Goal: Transaction & Acquisition: Book appointment/travel/reservation

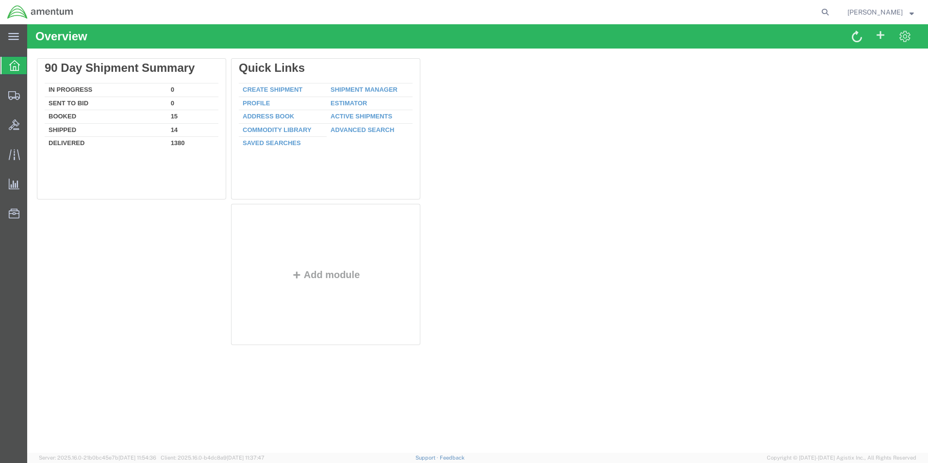
click at [10, 35] on icon at bounding box center [13, 36] width 11 height 7
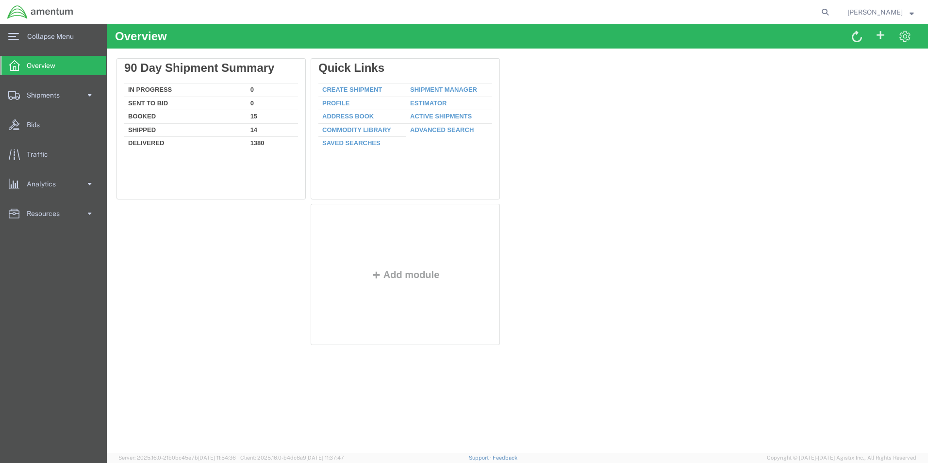
drag, startPoint x: 795, startPoint y: 227, endPoint x: 292, endPoint y: 114, distance: 515.5
click at [795, 227] on div "Delete 90 Day Shipment Summary In Progress 0 Sent To Bid 0 Booked 15 Shipped 14…" at bounding box center [517, 203] width 802 height 291
click at [31, 96] on span "Shipments" at bounding box center [47, 94] width 40 height 19
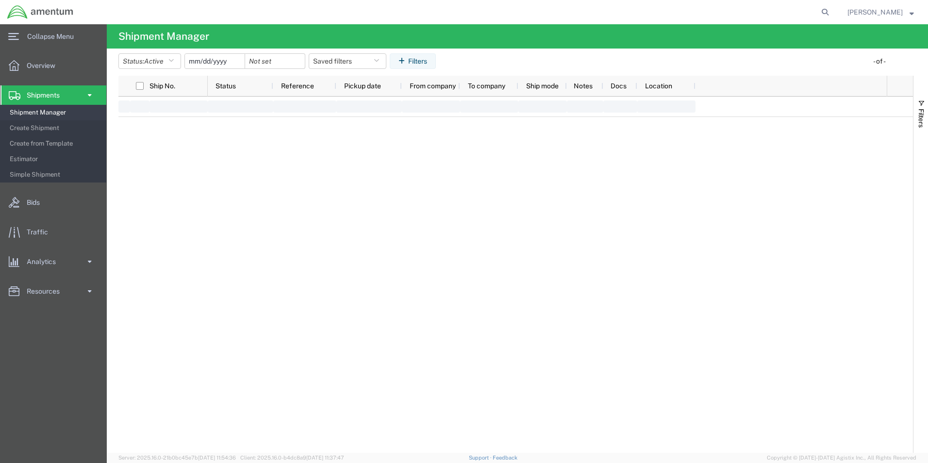
click at [48, 142] on span "Create from Template" at bounding box center [55, 143] width 90 height 19
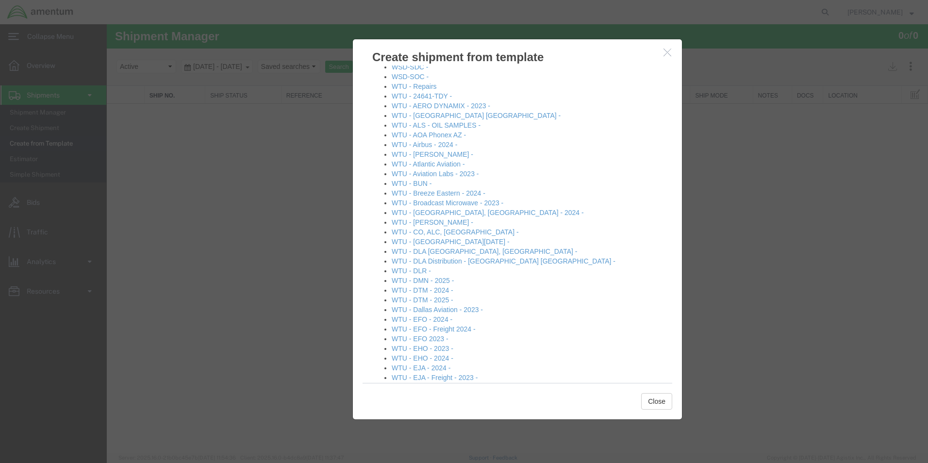
scroll to position [922, 0]
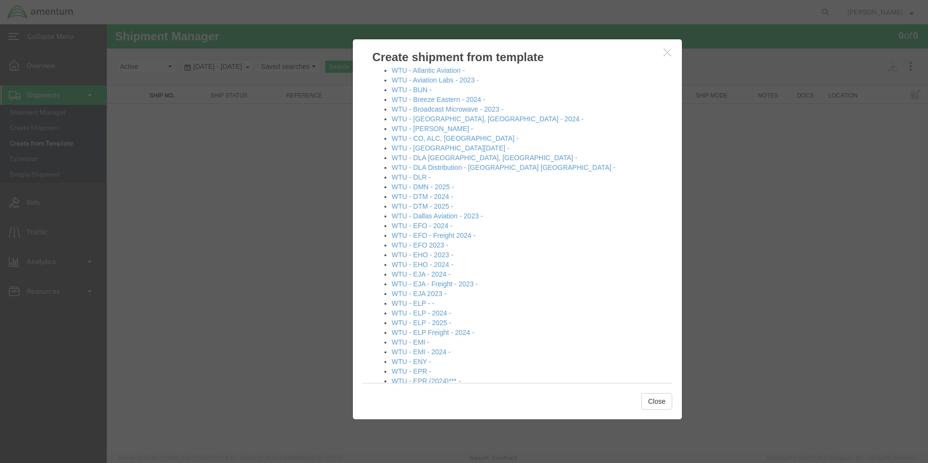
click at [436, 319] on link "WTU - ELP - 2025 -" at bounding box center [422, 323] width 60 height 8
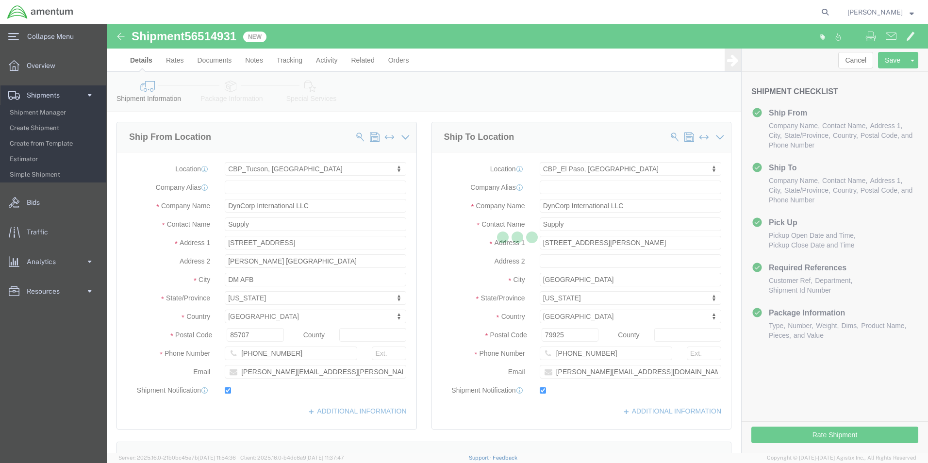
select select "49949"
select select "49939"
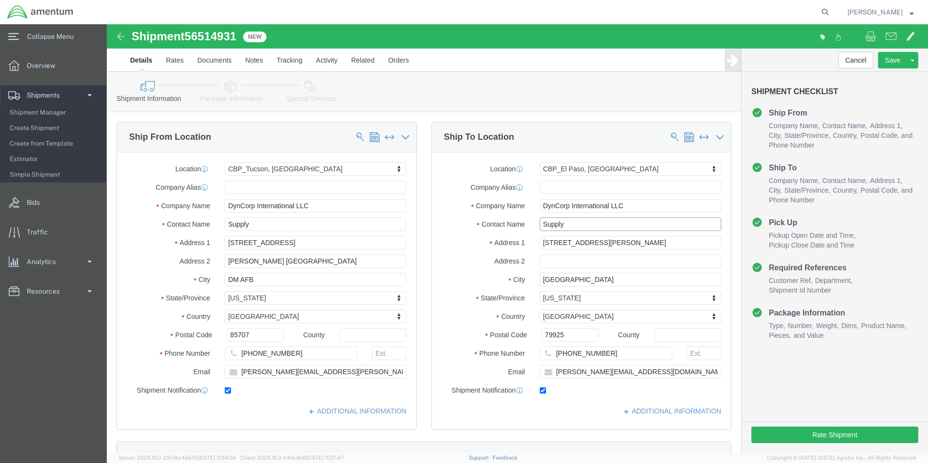
click input "Supply"
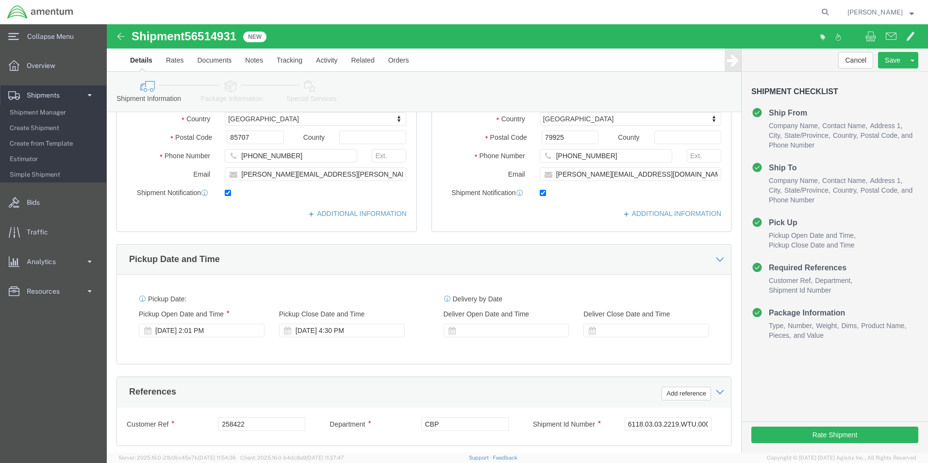
scroll to position [291, 0]
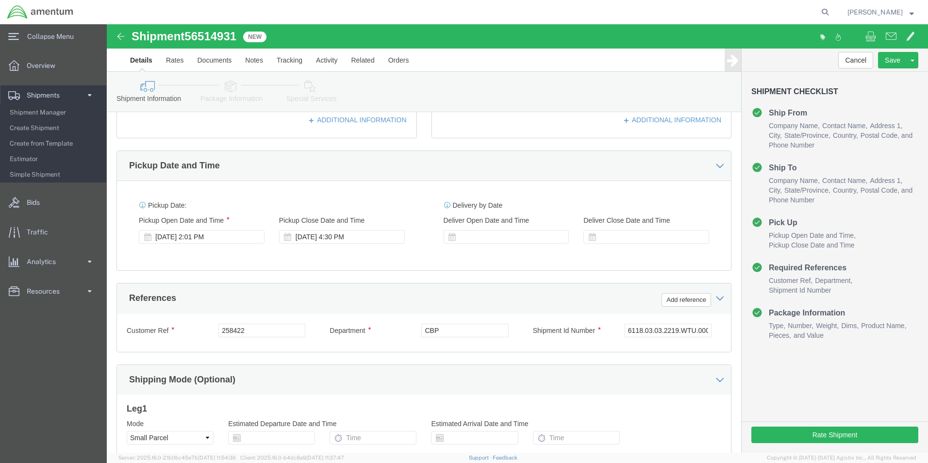
type input "Supply / [PERSON_NAME]"
drag, startPoint x: 99, startPoint y: 306, endPoint x: 75, endPoint y: 310, distance: 23.7
click div "Customer Ref 258422"
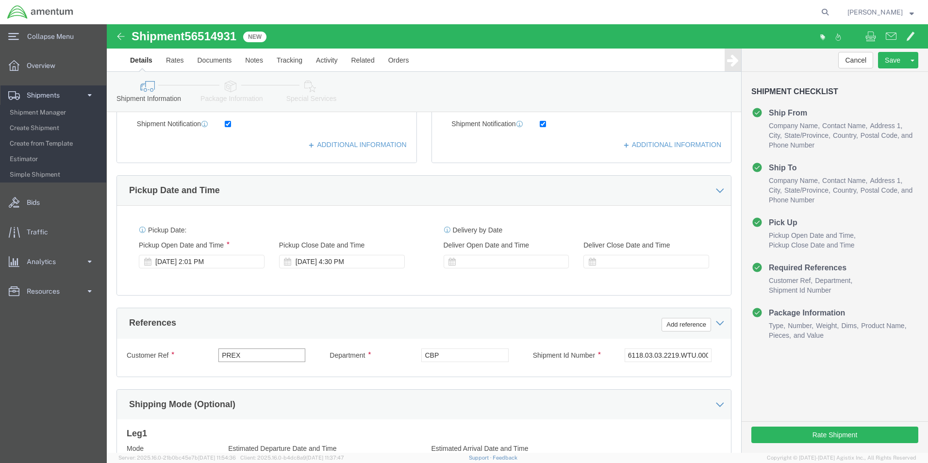
scroll to position [405, 0]
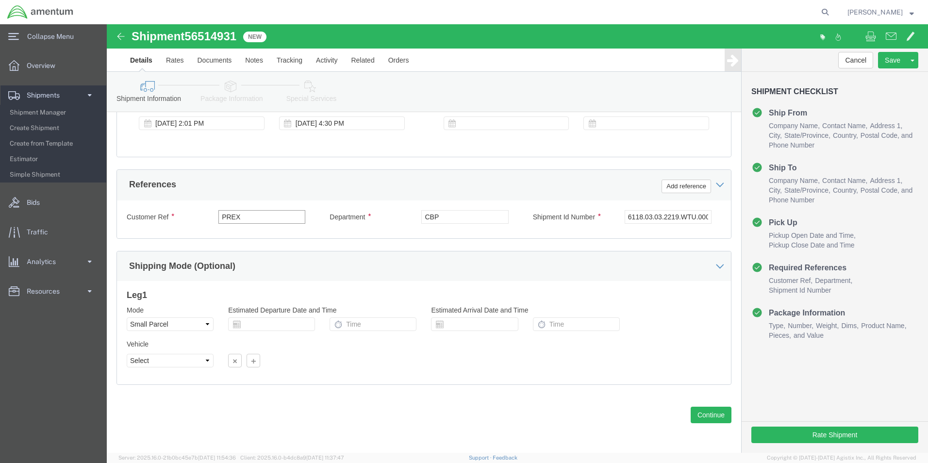
type input "PREX"
click button "Continue"
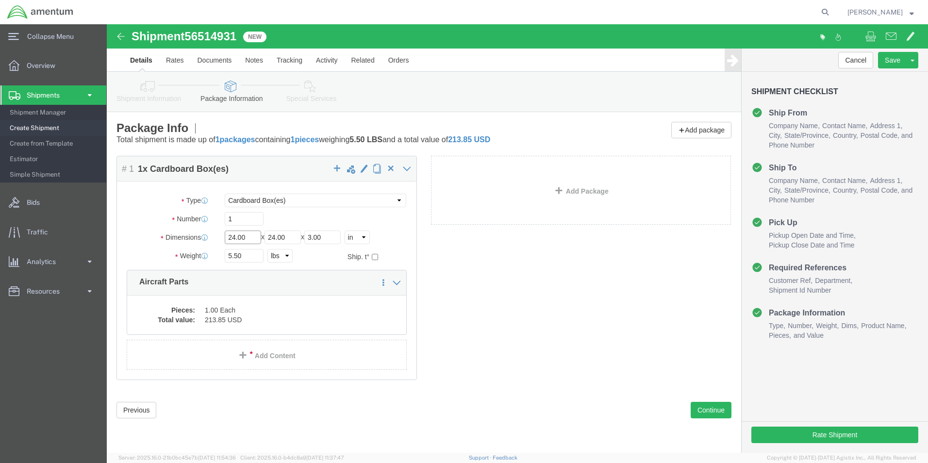
drag, startPoint x: 145, startPoint y: 215, endPoint x: 65, endPoint y: 214, distance: 80.6
click div "Dimensions Length 24.00 x Width 24.00 x Height 3.00 Select cm ft in"
type input "13"
type input "11"
type input "1.5"
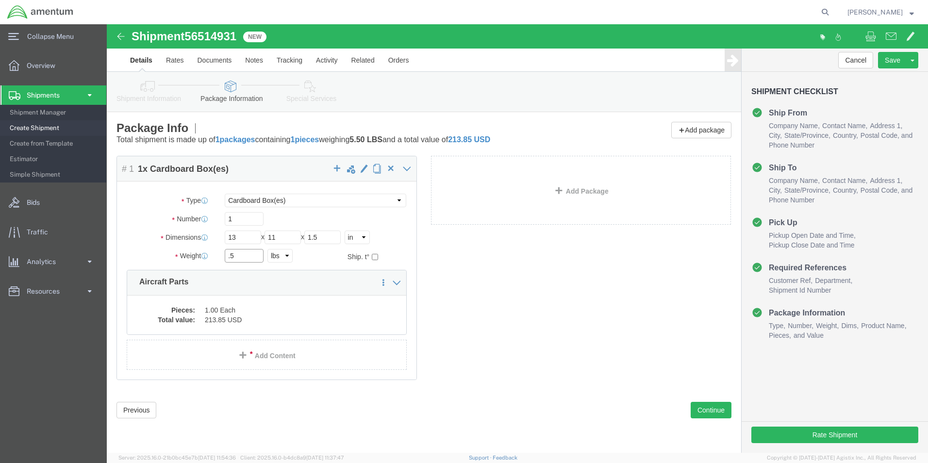
type input ".5"
click dd "213.85 USD"
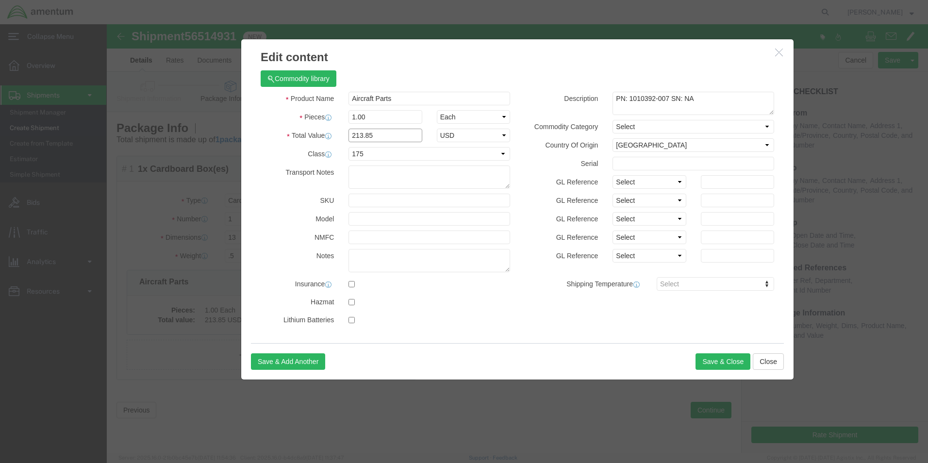
drag, startPoint x: 286, startPoint y: 108, endPoint x: 152, endPoint y: 113, distance: 134.5
click div "Total Value 213.85 Select ADP AED AFN ALL AMD AOA ARS ATS AUD AWG AZN BAM BBD B…"
type input "100.00"
select select "USD"
click select "Select 50 55 60 65 70 85 92.5 100 125 175 250 300 400"
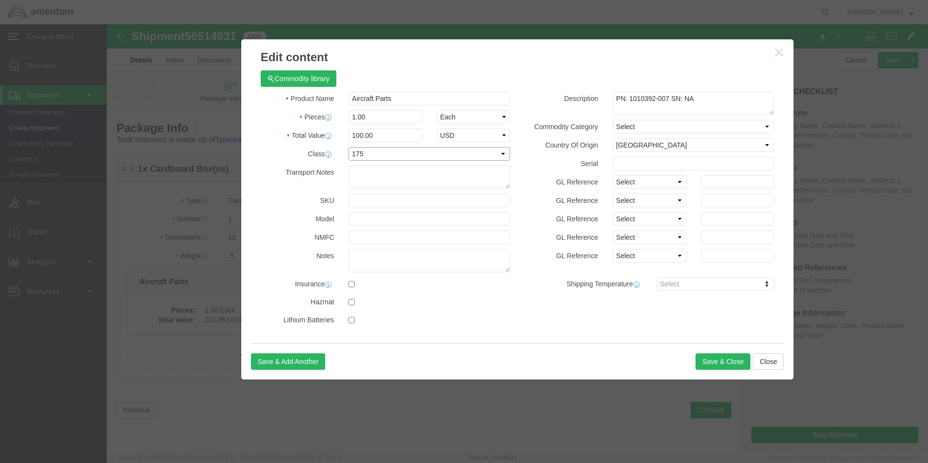
click select "Select 50 55 60 65 70 85 92.5 100 125 175 250 300 400"
select select "250"
click select "Select 50 55 60 65 70 85 92.5 100 125 175 250 300 400"
drag, startPoint x: 596, startPoint y: 70, endPoint x: 418, endPoint y: 85, distance: 178.2
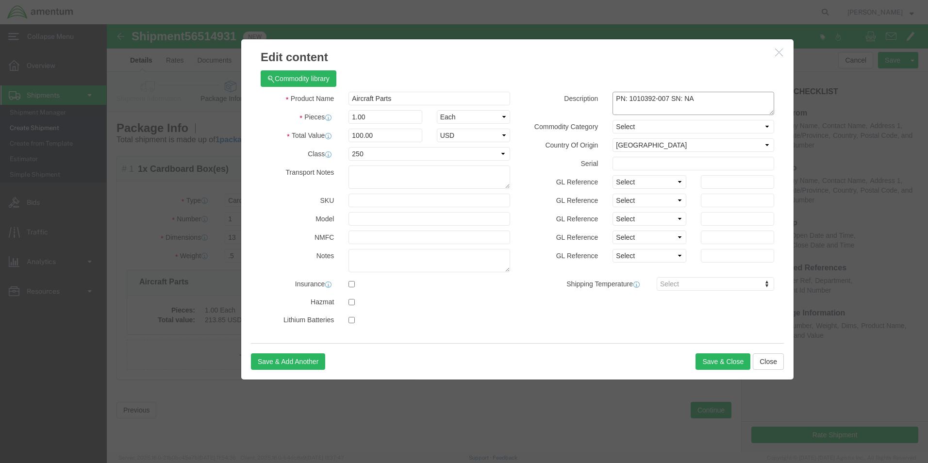
click div "Description PN: 1010392-007 SN: NA"
type textarea "f"
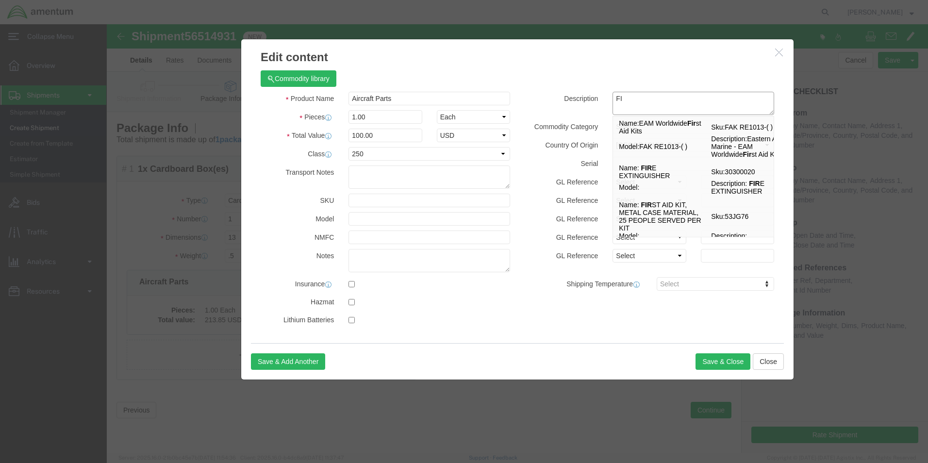
type textarea "F"
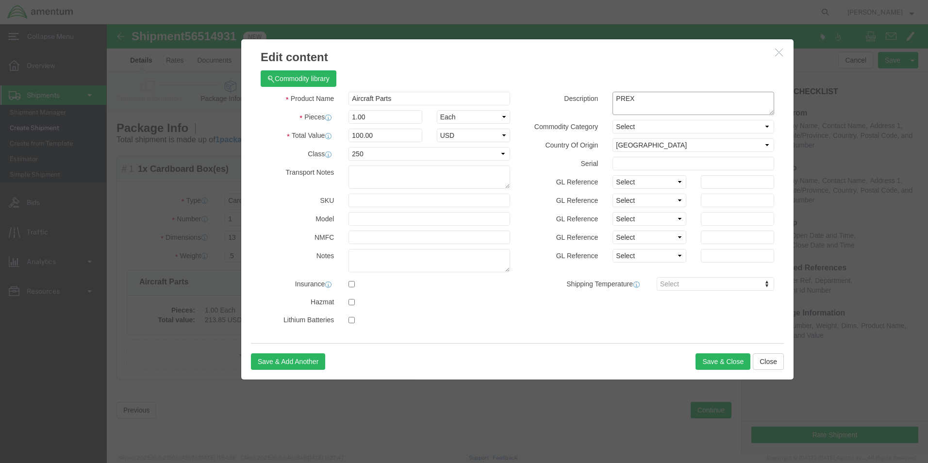
type textarea "PREX"
click button "Save & Close"
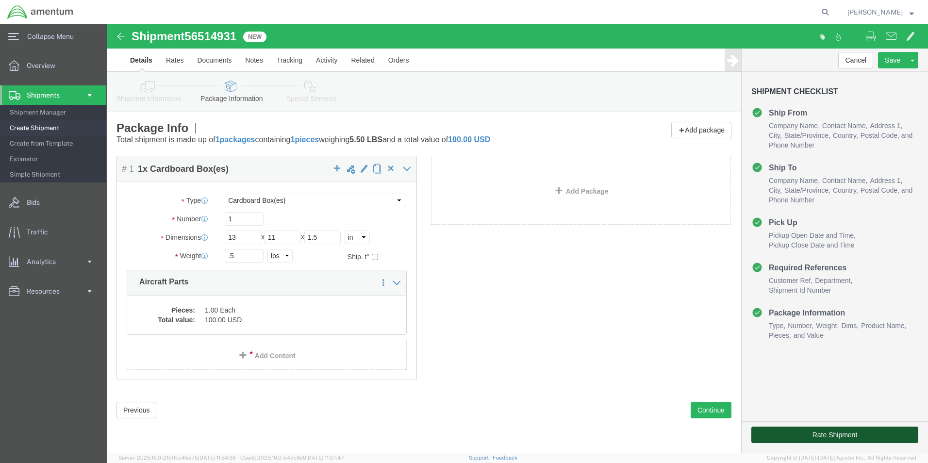
click button "Rate Shipment"
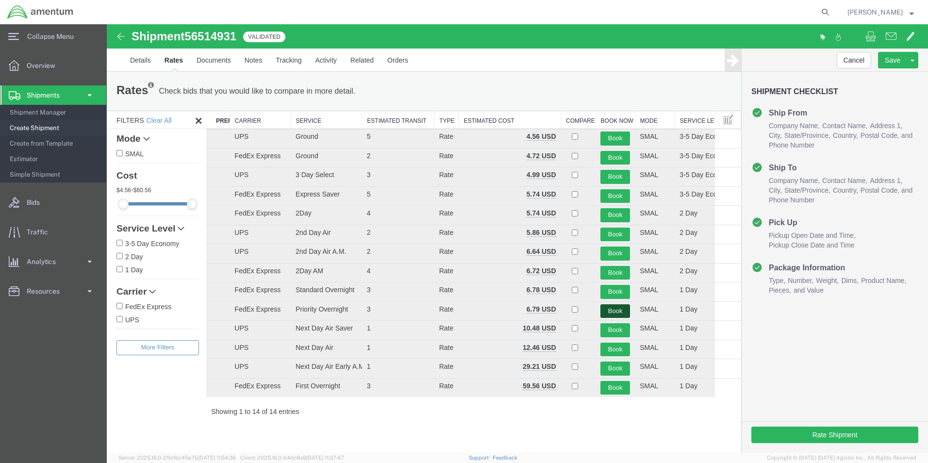
click at [617, 314] on button "Book" at bounding box center [615, 311] width 30 height 14
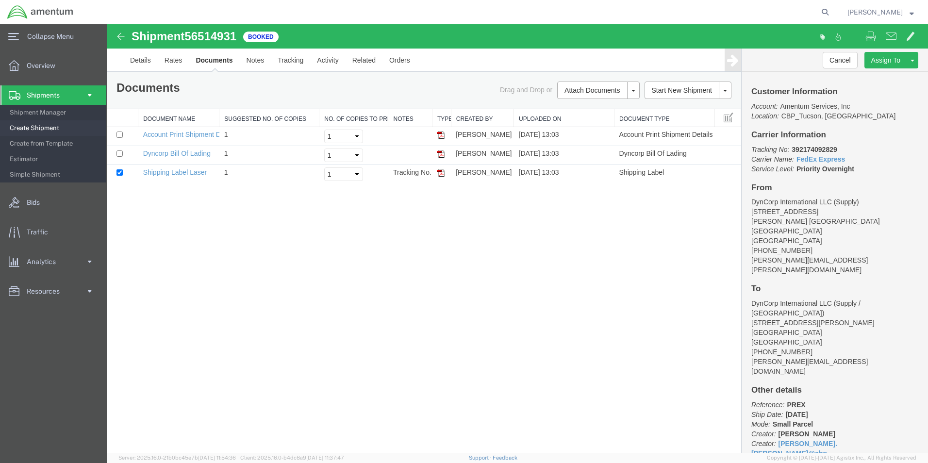
drag, startPoint x: 441, startPoint y: 171, endPoint x: 495, endPoint y: 181, distance: 54.8
click at [441, 172] on img at bounding box center [441, 173] width 8 height 8
click at [888, 14] on span "[PERSON_NAME]" at bounding box center [874, 12] width 55 height 11
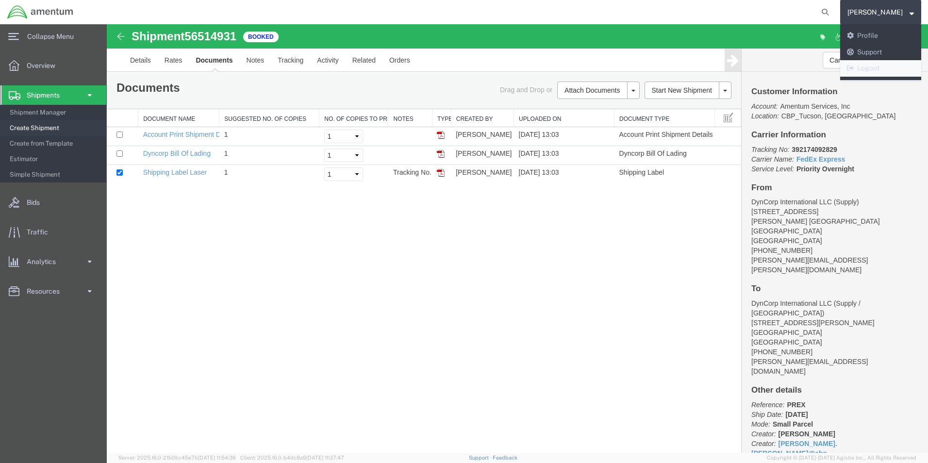
click at [877, 69] on link "Logout" at bounding box center [880, 68] width 81 height 17
